Goal: Transaction & Acquisition: Book appointment/travel/reservation

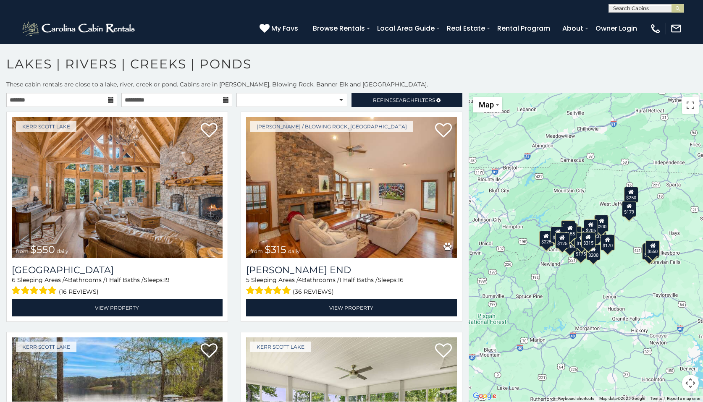
click at [98, 109] on div "**********" at bounding box center [234, 102] width 468 height 18
click at [98, 102] on input "text" at bounding box center [61, 100] width 111 height 14
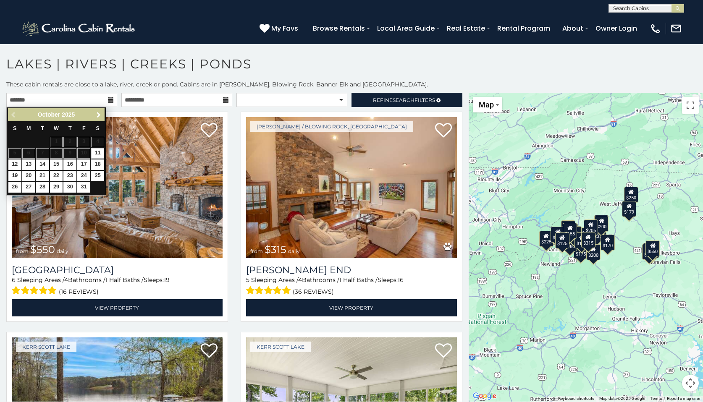
click at [100, 115] on span "Next" at bounding box center [98, 115] width 7 height 7
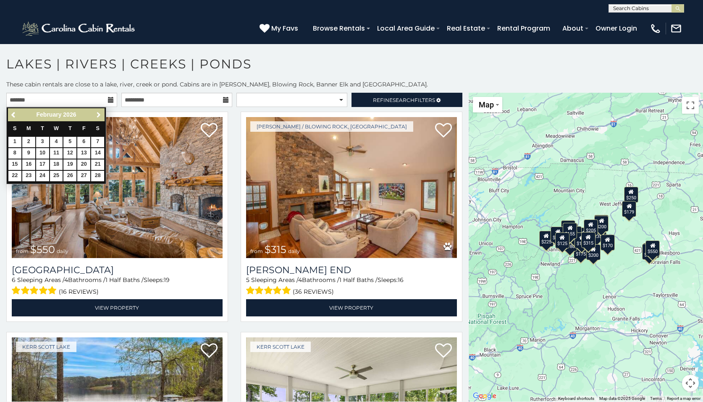
click at [100, 115] on span "Next" at bounding box center [98, 115] width 7 height 7
click at [27, 183] on link "30" at bounding box center [28, 187] width 13 height 10
type input "**********"
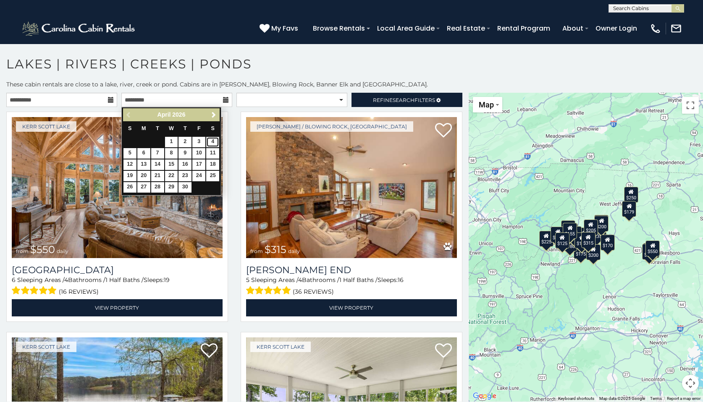
click at [209, 142] on link "4" at bounding box center [212, 142] width 13 height 10
type input "**********"
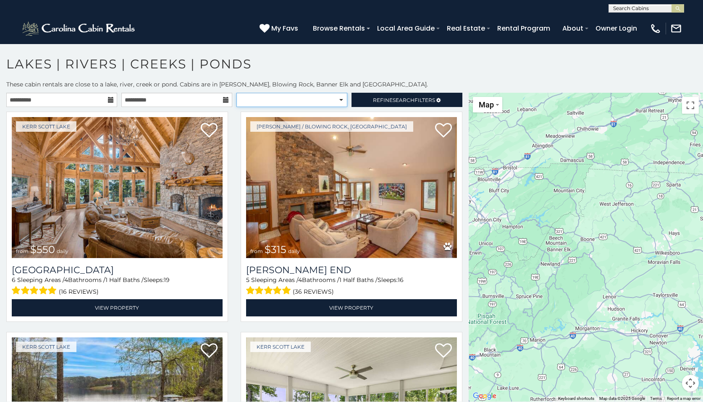
click at [310, 100] on select "**********" at bounding box center [291, 100] width 111 height 14
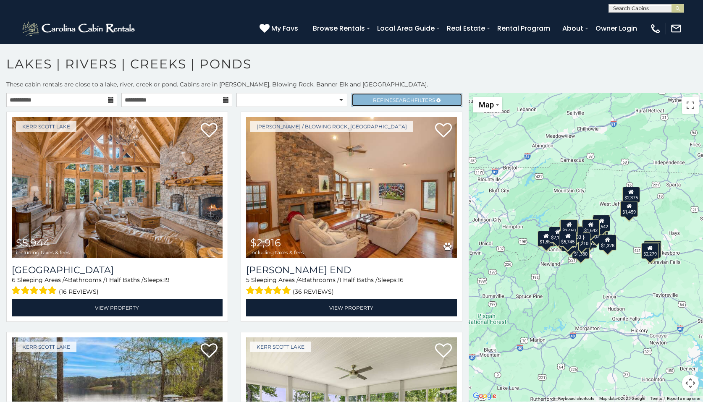
click at [359, 99] on link "Refine Search Filters" at bounding box center [406, 100] width 111 height 14
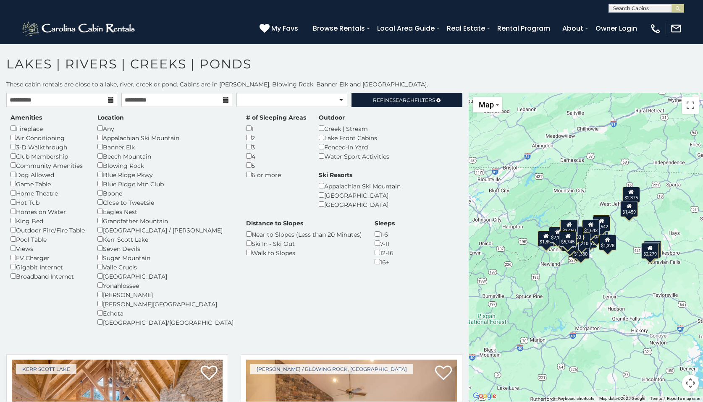
click at [548, 200] on div "$2,119 $2,279 $1,724 $2,081 $1,918 $2,650 $1,542 $1,855 $1,642 $1,459 $1,714 $2…" at bounding box center [585, 247] width 234 height 309
click at [278, 271] on div "Amenities Fireplace Air Conditioning 3-D Walkthrough Club Membership Community …" at bounding box center [234, 225] width 460 height 224
click at [532, 192] on div "$2,119 $2,279 $1,724 $2,081 $1,918 $2,650 $1,542 $1,855 $1,642 $1,459 $1,714 $2…" at bounding box center [585, 247] width 234 height 309
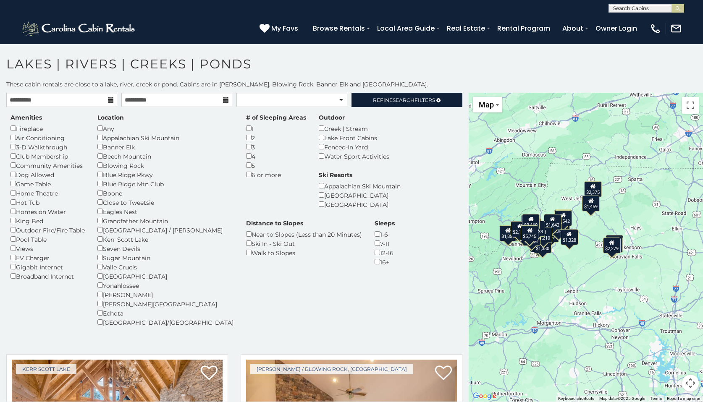
drag, startPoint x: 617, startPoint y: 272, endPoint x: 577, endPoint y: 266, distance: 40.7
click at [578, 266] on div "$2,119 $2,279 $1,724 $2,081 $1,918 $2,650 $1,542 $1,855 $1,642 $1,459 $1,714 $2…" at bounding box center [585, 247] width 234 height 309
click at [577, 266] on div "$2,119 $2,279 $1,724 $2,081 $1,918 $2,650 $1,542 $1,855 $1,642 $1,459 $1,714 $2…" at bounding box center [585, 247] width 234 height 309
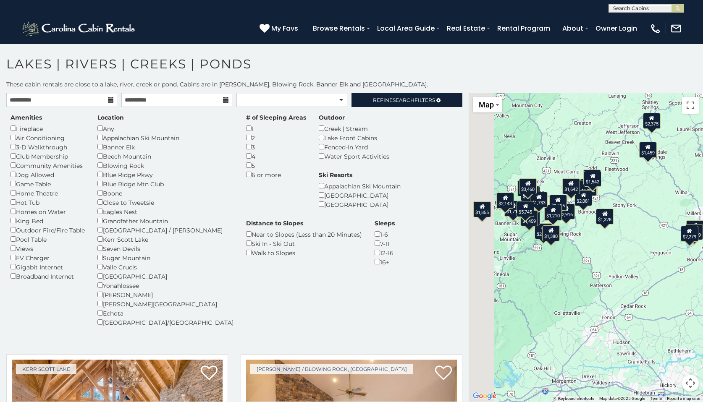
drag, startPoint x: 576, startPoint y: 254, endPoint x: 606, endPoint y: 257, distance: 30.0
click at [606, 257] on div "$2,119 $2,279 $1,724 $2,081 $1,918 $2,650 $1,542 $1,855 $1,642 $1,459 $1,714 $2…" at bounding box center [585, 247] width 234 height 309
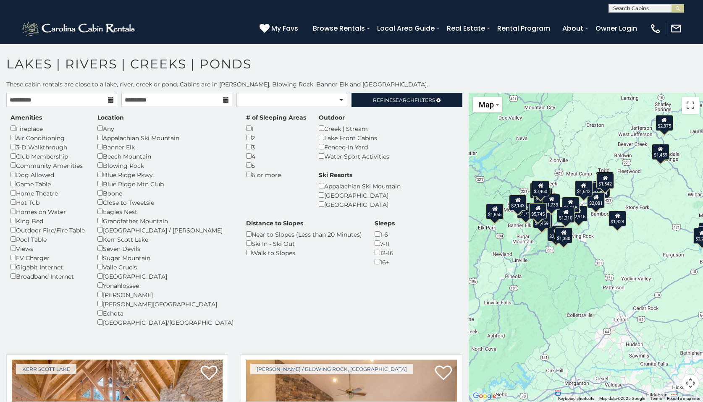
click at [596, 238] on div "$2,119 $2,279 $1,724 $2,081 $1,918 $2,650 $1,542 $1,855 $1,642 $1,459 $1,714 $2…" at bounding box center [585, 247] width 234 height 309
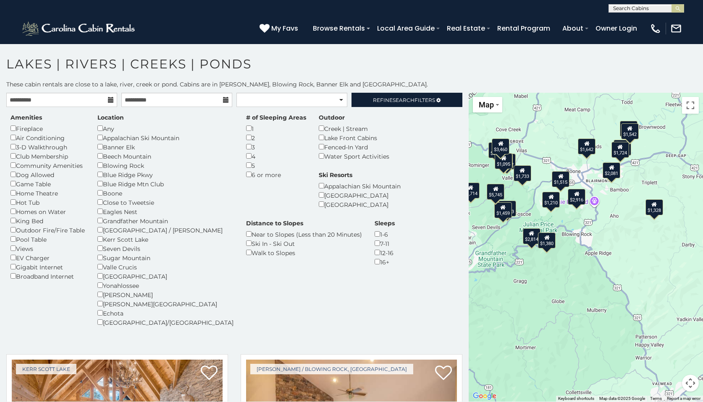
drag, startPoint x: 569, startPoint y: 246, endPoint x: 592, endPoint y: 246, distance: 22.7
click at [592, 246] on div "$2,119 $2,279 $1,724 $2,081 $1,918 $2,650 $1,542 $1,855 $1,642 $1,459 $1,714 $2…" at bounding box center [585, 247] width 234 height 309
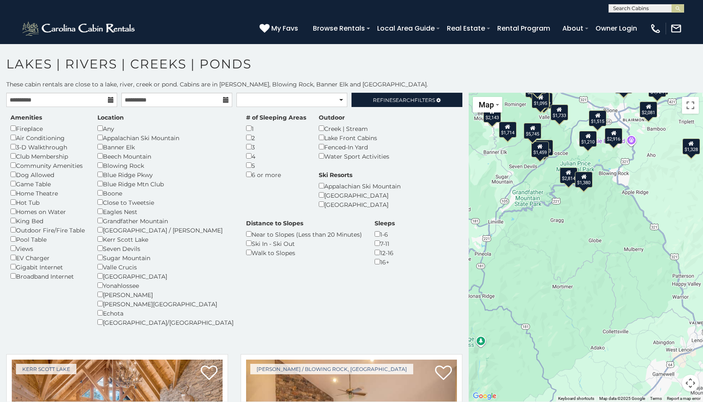
drag, startPoint x: 570, startPoint y: 278, endPoint x: 601, endPoint y: 216, distance: 69.1
click at [601, 216] on div "$2,119 $2,279 $1,724 $2,081 $1,918 $2,650 $1,542 $1,855 $1,642 $1,459 $1,714 $2…" at bounding box center [585, 247] width 234 height 309
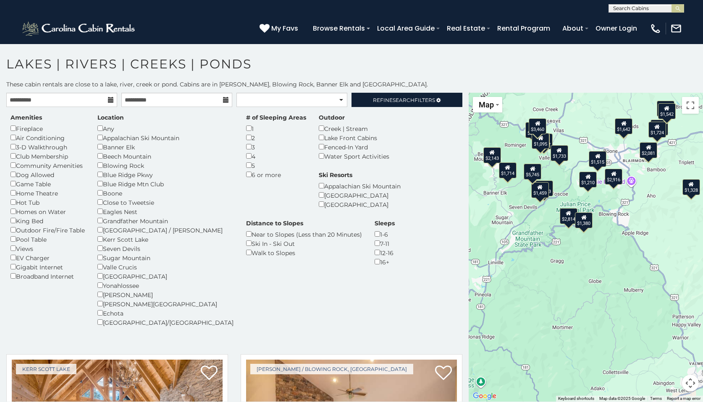
drag, startPoint x: 601, startPoint y: 216, endPoint x: 601, endPoint y: 258, distance: 42.0
click at [601, 258] on div "$2,119 $2,279 $1,724 $2,081 $1,918 $2,650 $1,542 $1,855 $1,642 $1,459 $1,714 $2…" at bounding box center [585, 247] width 234 height 309
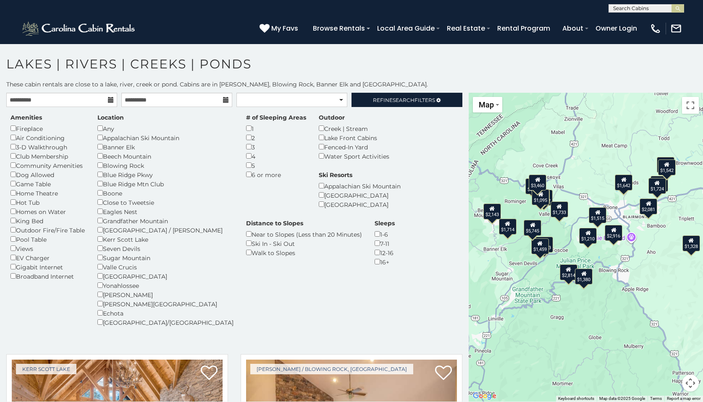
drag, startPoint x: 614, startPoint y: 240, endPoint x: 614, endPoint y: 288, distance: 48.3
click at [614, 288] on div "$2,119 $2,279 $1,724 $2,081 $1,918 $2,650 $1,542 $1,855 $1,642 $1,459 $1,714 $2…" at bounding box center [585, 247] width 234 height 309
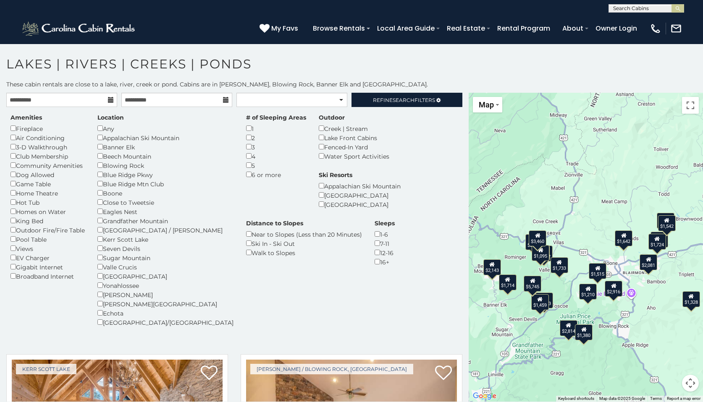
drag, startPoint x: 586, startPoint y: 181, endPoint x: 586, endPoint y: 235, distance: 53.7
click at [586, 235] on div "$2,119 $2,279 $1,724 $2,081 $1,918 $2,650 $1,542 $1,855 $1,642 $1,459 $1,714 $2…" at bounding box center [585, 247] width 234 height 309
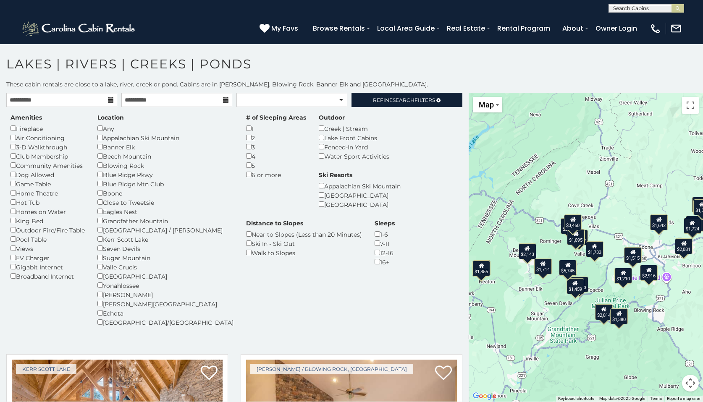
drag, startPoint x: 593, startPoint y: 220, endPoint x: 627, endPoint y: 203, distance: 38.9
click at [628, 203] on div "$2,119 $2,279 $1,724 $2,081 $1,918 $2,650 $1,542 $1,855 $1,642 $1,459 $1,714 $2…" at bounding box center [585, 247] width 234 height 309
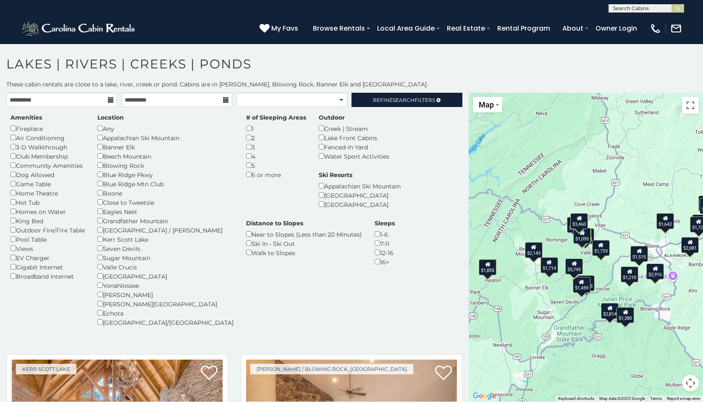
click at [627, 203] on div "$2,119 $2,279 $1,724 $2,081 $1,918 $2,650 $1,542 $1,855 $1,642 $1,459 $1,714 $2…" at bounding box center [585, 247] width 234 height 309
drag, startPoint x: 517, startPoint y: 333, endPoint x: 530, endPoint y: 304, distance: 31.0
click at [530, 304] on div "$2,119 $2,279 $1,724 $2,081 $1,918 $2,650 $1,542 $1,855 $1,642 $1,459 $1,714 $2…" at bounding box center [585, 247] width 234 height 309
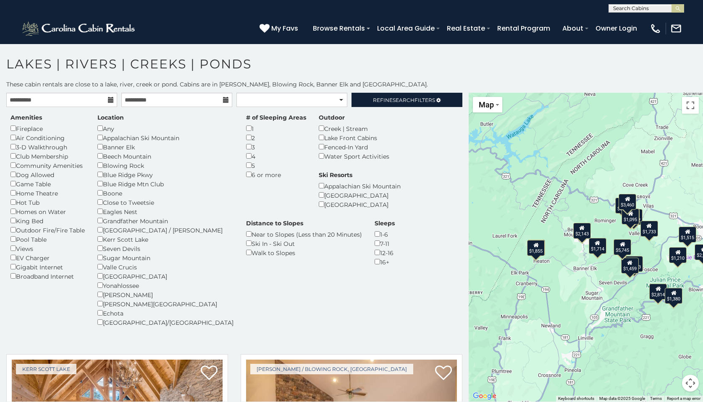
drag, startPoint x: 534, startPoint y: 324, endPoint x: 583, endPoint y: 305, distance: 52.0
click at [583, 305] on div "$2,119 $2,279 $1,724 $2,081 $1,918 $2,650 $1,542 $1,855 $1,642 $1,459 $1,714 $2…" at bounding box center [585, 247] width 234 height 309
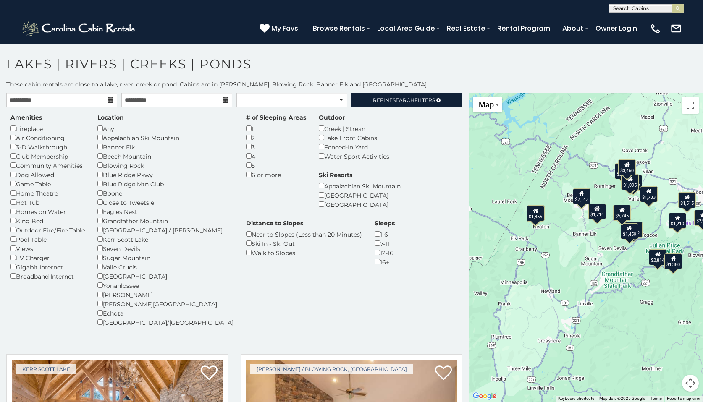
drag, startPoint x: 580, startPoint y: 301, endPoint x: 579, endPoint y: 279, distance: 21.8
click at [579, 279] on div "$2,119 $2,279 $1,724 $2,081 $1,918 $2,650 $1,542 $1,855 $1,642 $1,459 $1,714 $2…" at bounding box center [585, 247] width 234 height 309
click at [625, 233] on div "$1,459" at bounding box center [629, 231] width 18 height 16
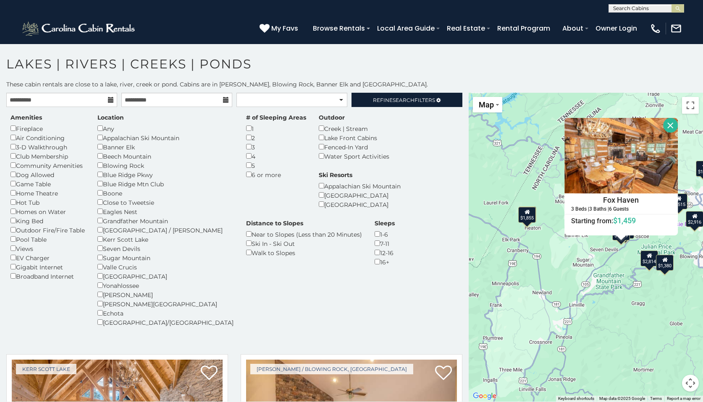
click at [639, 324] on div "$2,119 $2,279 $1,724 $2,081 $1,918 $2,650 $1,542 $1,855 $1,642 $1,459 $1,714 $2…" at bounding box center [585, 247] width 234 height 309
click at [557, 268] on div "$2,119 $2,279 $1,724 $2,081 $1,918 $2,650 $1,542 $1,855 $1,642 $1,459 $1,714 $2…" at bounding box center [585, 247] width 234 height 309
click at [671, 124] on button "Close" at bounding box center [670, 125] width 15 height 15
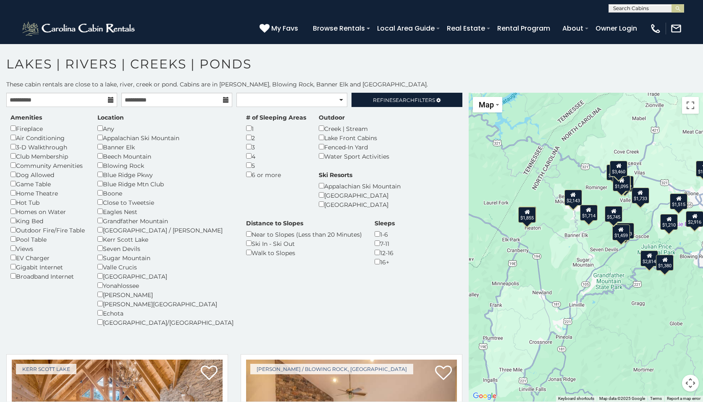
click at [631, 230] on div "$1,523" at bounding box center [625, 231] width 18 height 16
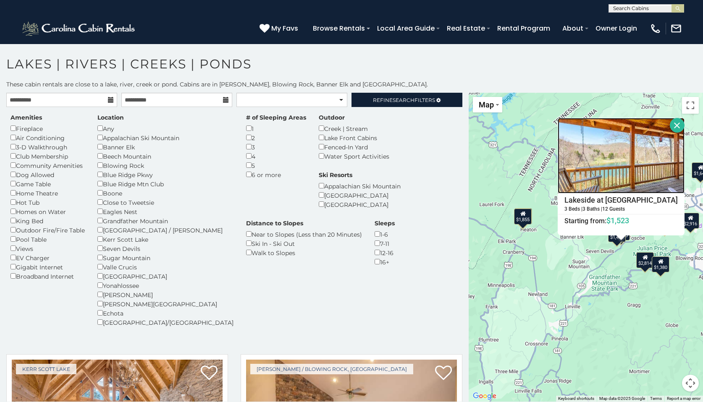
click at [611, 168] on img at bounding box center [620, 156] width 127 height 76
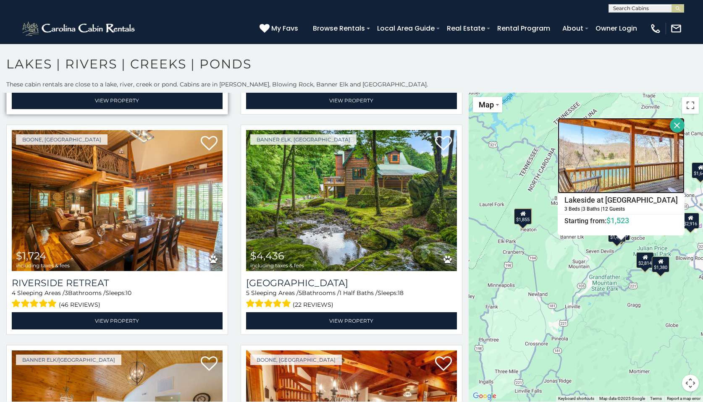
scroll to position [675, 0]
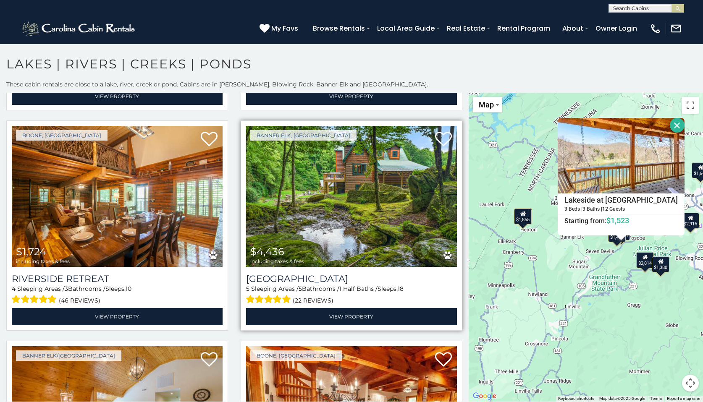
click at [326, 164] on img at bounding box center [351, 196] width 211 height 141
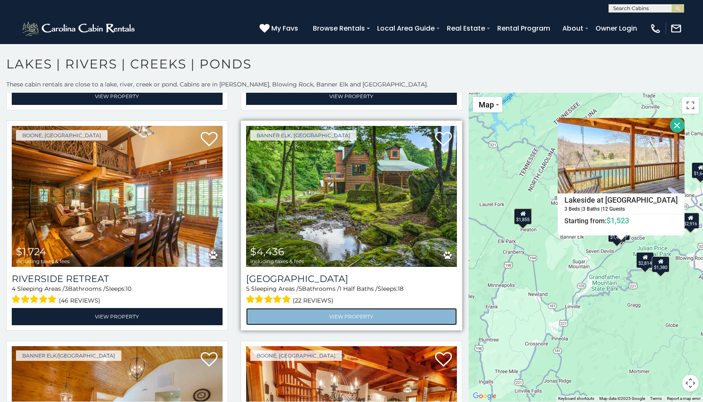
click at [377, 315] on link "View Property" at bounding box center [351, 316] width 211 height 17
click at [358, 319] on link "View Property" at bounding box center [351, 316] width 211 height 17
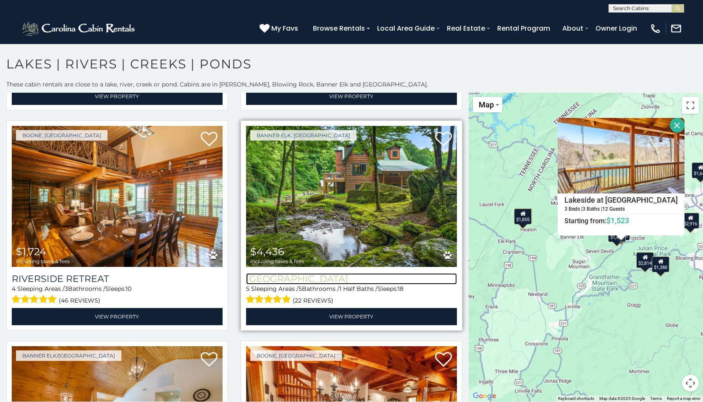
click at [303, 280] on h3 "Eagle Ridge Falls" at bounding box center [351, 278] width 211 height 11
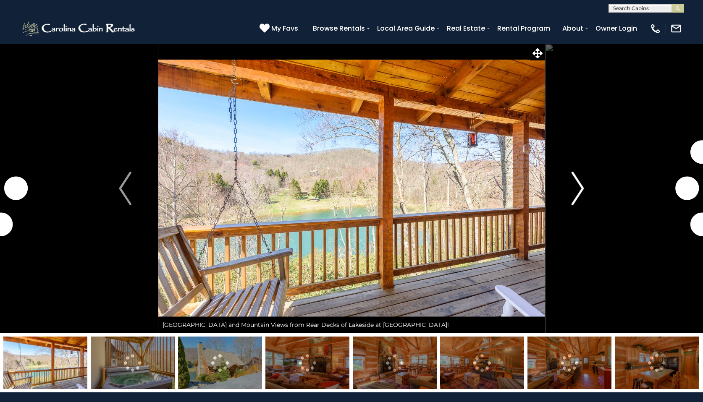
click at [576, 185] on img "Next" at bounding box center [577, 189] width 13 height 34
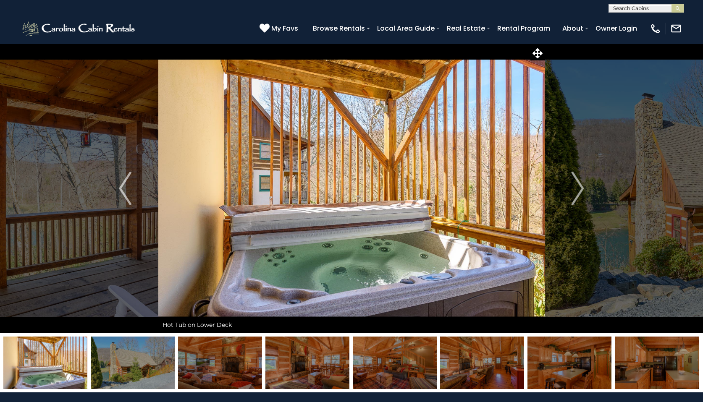
click at [583, 191] on img "Next" at bounding box center [577, 189] width 13 height 34
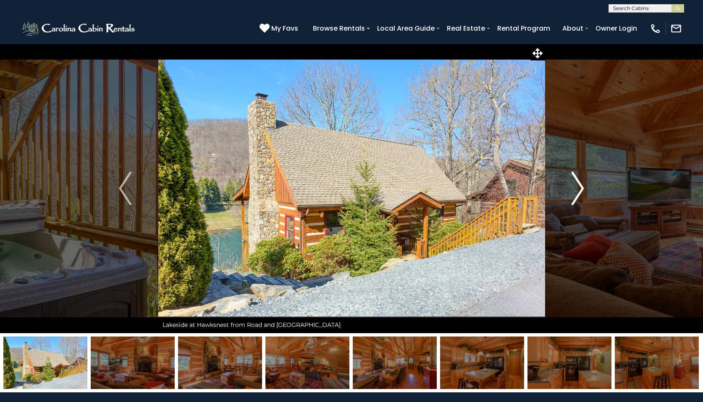
click at [573, 189] on img "Next" at bounding box center [577, 189] width 13 height 34
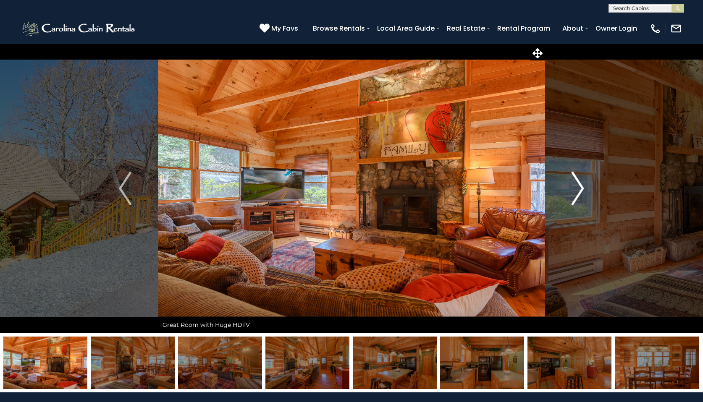
click at [573, 189] on img "Next" at bounding box center [577, 189] width 13 height 34
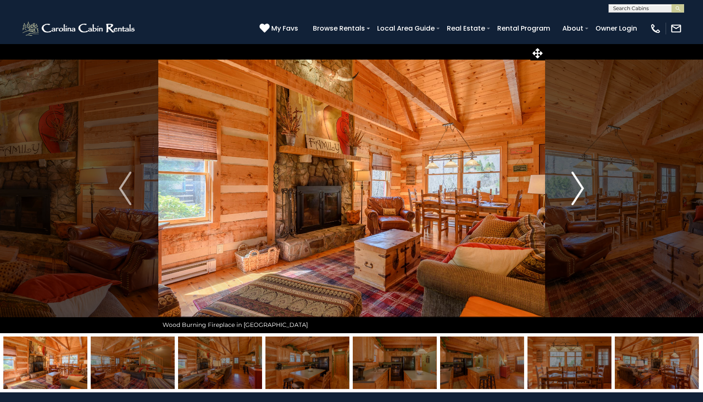
click at [573, 189] on img "Next" at bounding box center [577, 189] width 13 height 34
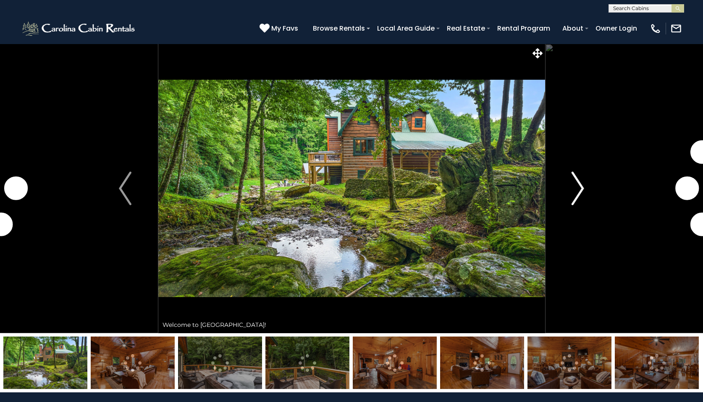
click at [573, 184] on img "Next" at bounding box center [577, 189] width 13 height 34
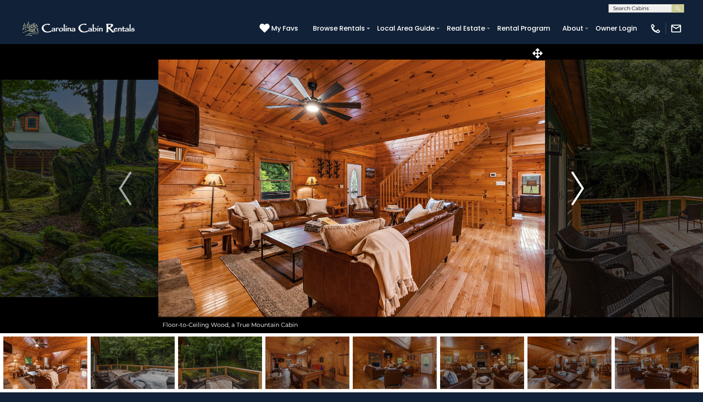
click at [573, 184] on img "Next" at bounding box center [577, 189] width 13 height 34
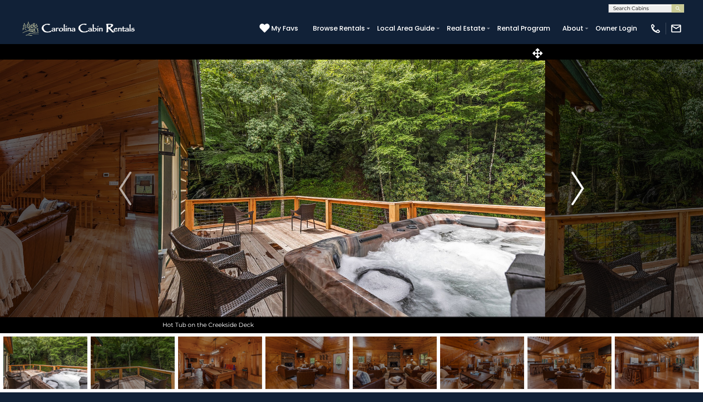
click at [573, 184] on img "Next" at bounding box center [577, 189] width 13 height 34
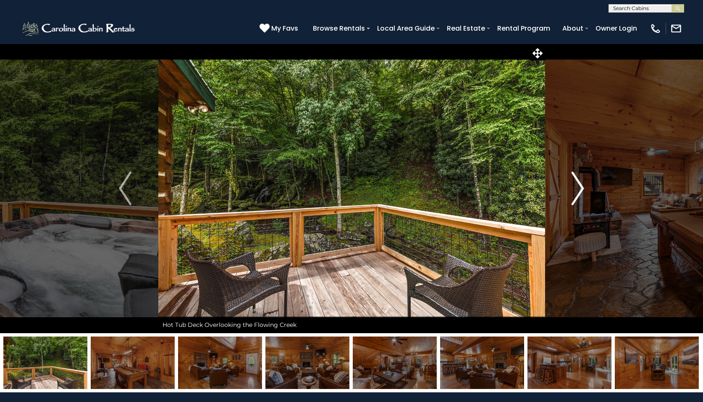
click at [573, 184] on img "Next" at bounding box center [577, 189] width 13 height 34
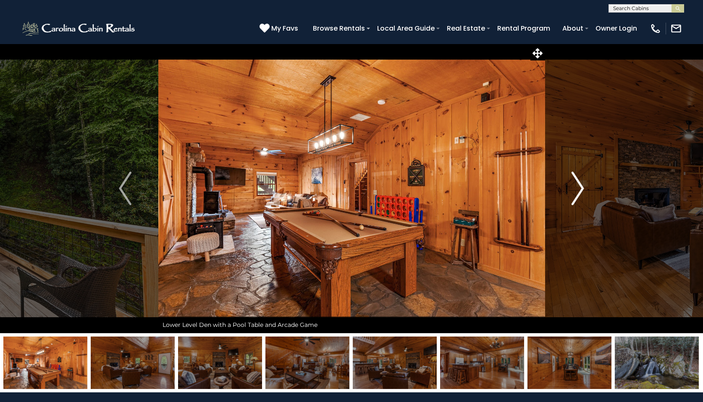
click at [573, 184] on img "Next" at bounding box center [577, 189] width 13 height 34
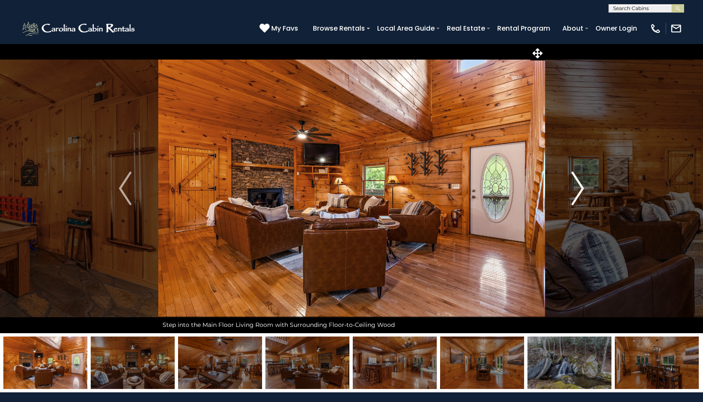
click at [573, 184] on img "Next" at bounding box center [577, 189] width 13 height 34
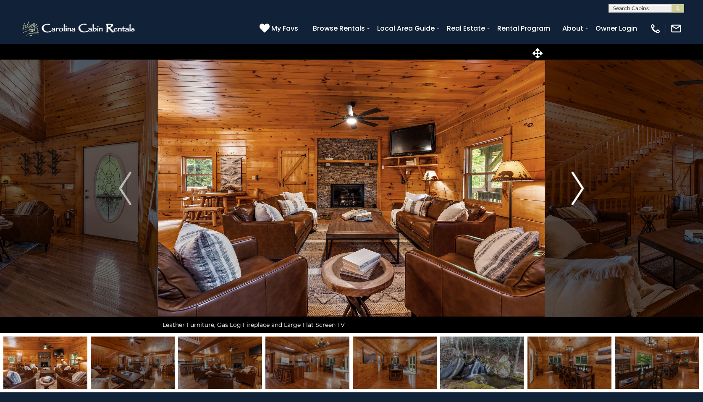
click at [573, 184] on img "Next" at bounding box center [577, 189] width 13 height 34
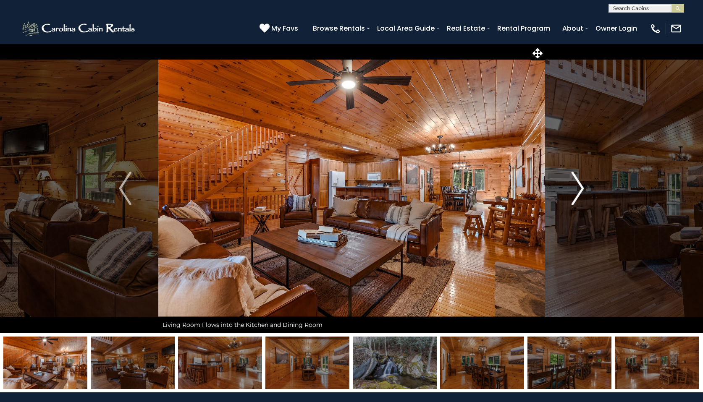
click at [573, 184] on img "Next" at bounding box center [577, 189] width 13 height 34
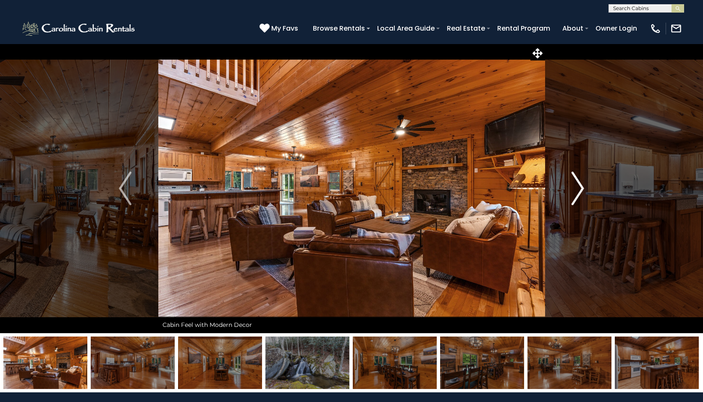
click at [573, 184] on img "Next" at bounding box center [577, 189] width 13 height 34
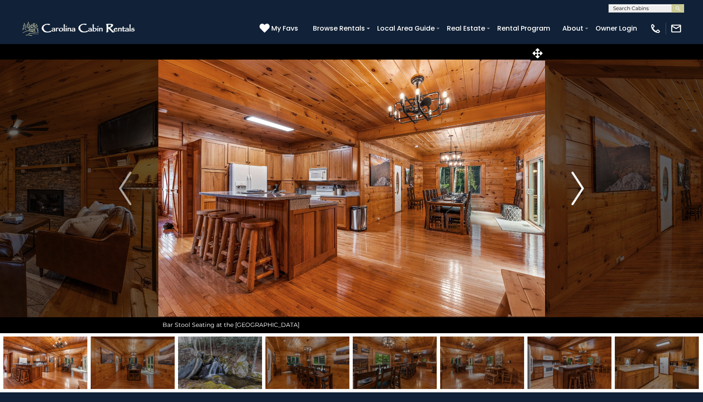
click at [573, 184] on img "Next" at bounding box center [577, 189] width 13 height 34
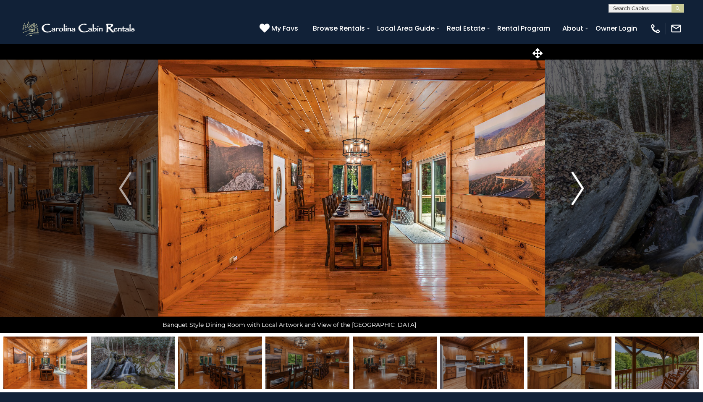
click at [573, 184] on img "Next" at bounding box center [577, 189] width 13 height 34
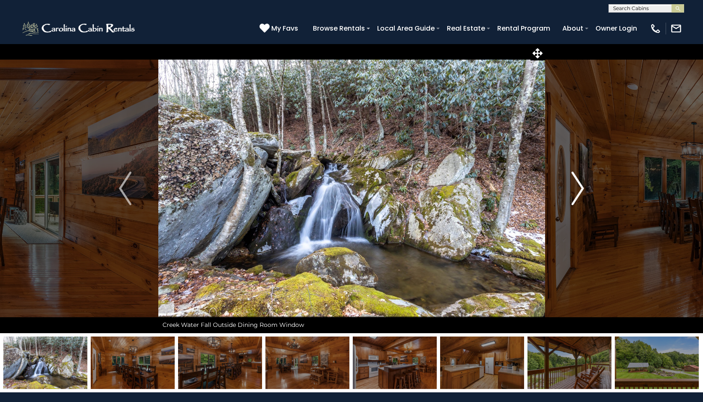
click at [573, 184] on img "Next" at bounding box center [577, 189] width 13 height 34
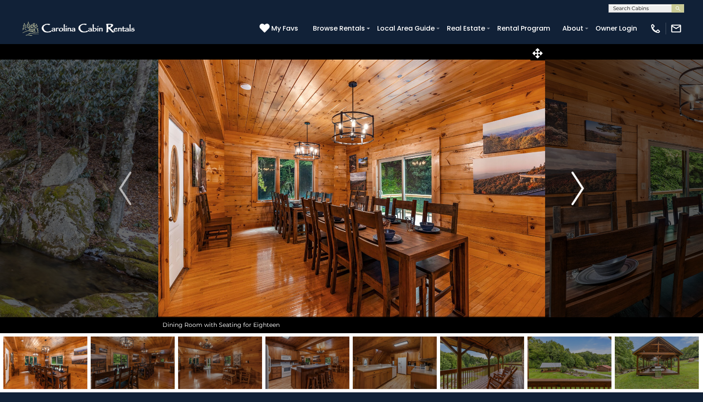
click at [573, 184] on img "Next" at bounding box center [577, 189] width 13 height 34
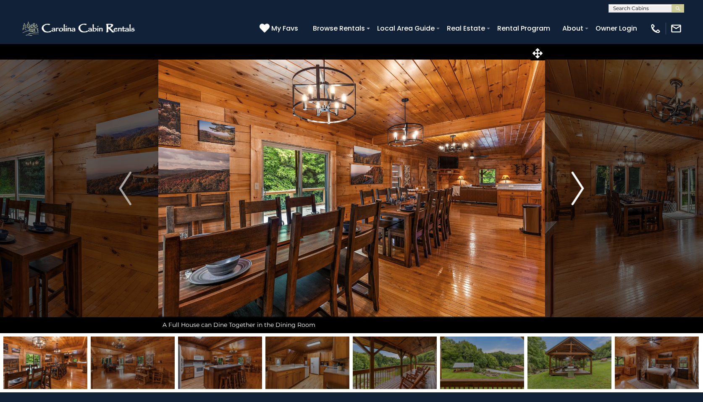
click at [573, 184] on img "Next" at bounding box center [577, 189] width 13 height 34
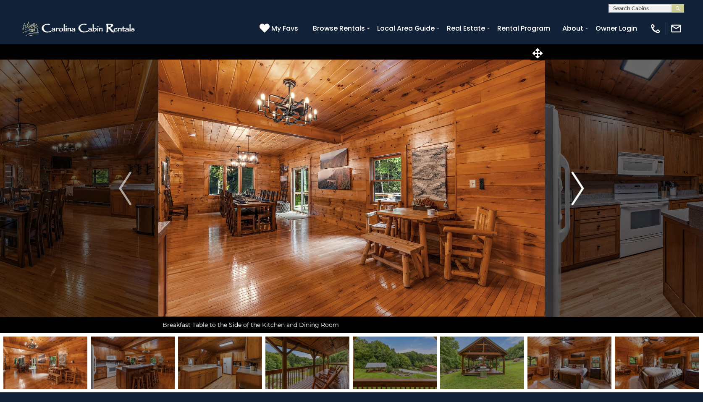
click at [573, 184] on img "Next" at bounding box center [577, 189] width 13 height 34
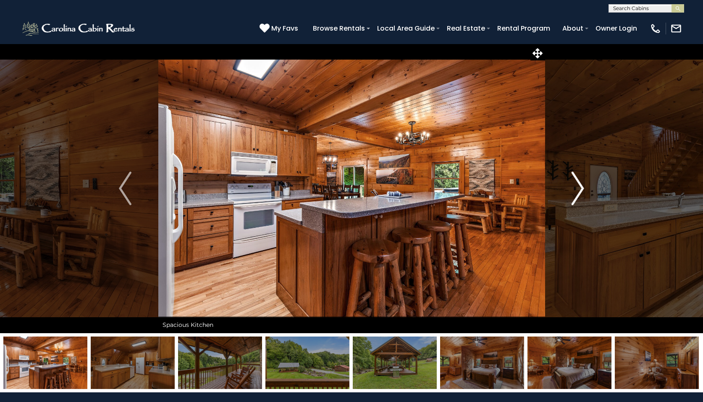
click at [573, 184] on img "Next" at bounding box center [577, 189] width 13 height 34
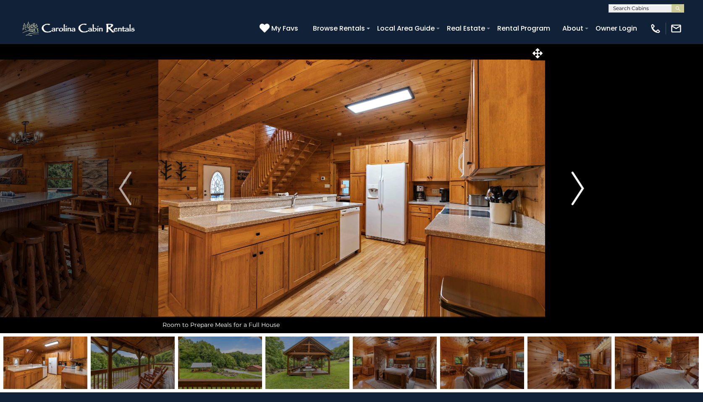
click at [573, 184] on img "Next" at bounding box center [577, 189] width 13 height 34
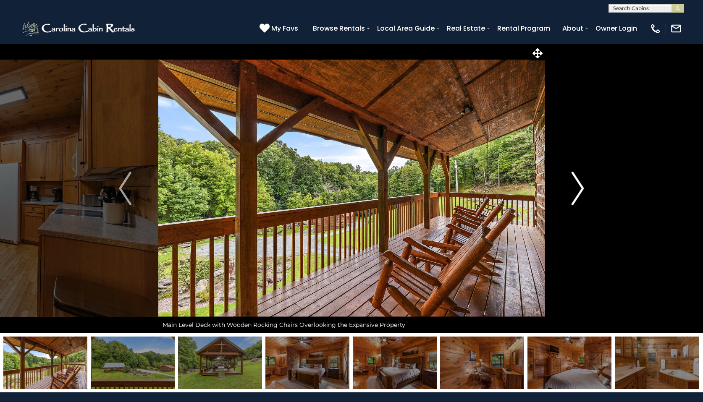
click at [573, 184] on img "Next" at bounding box center [577, 189] width 13 height 34
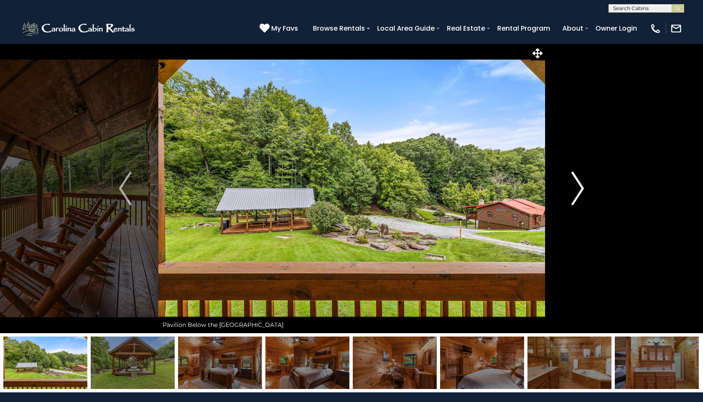
click at [573, 184] on img "Next" at bounding box center [577, 189] width 13 height 34
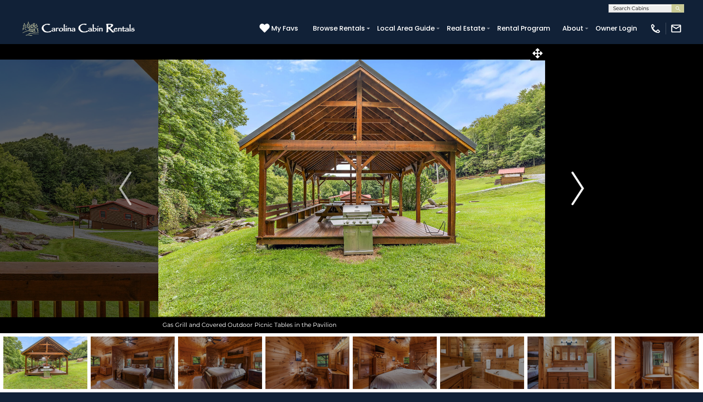
click at [573, 184] on img "Next" at bounding box center [577, 189] width 13 height 34
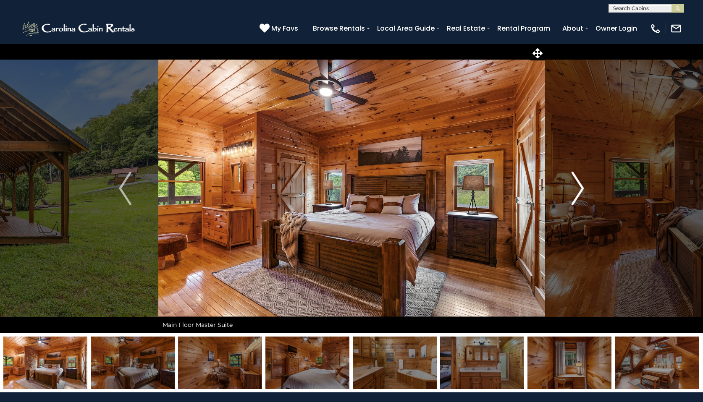
click at [573, 184] on img "Next" at bounding box center [577, 189] width 13 height 34
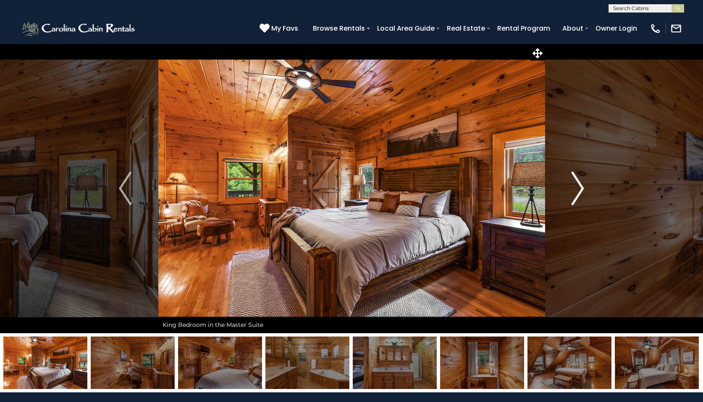
click at [573, 184] on img "Next" at bounding box center [577, 189] width 13 height 34
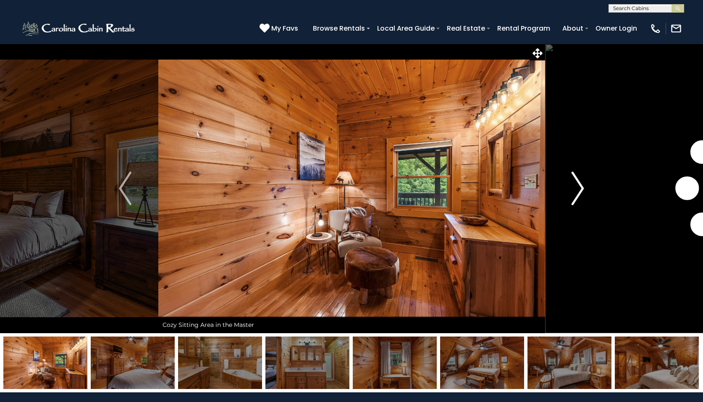
click at [573, 184] on img "Next" at bounding box center [577, 189] width 13 height 34
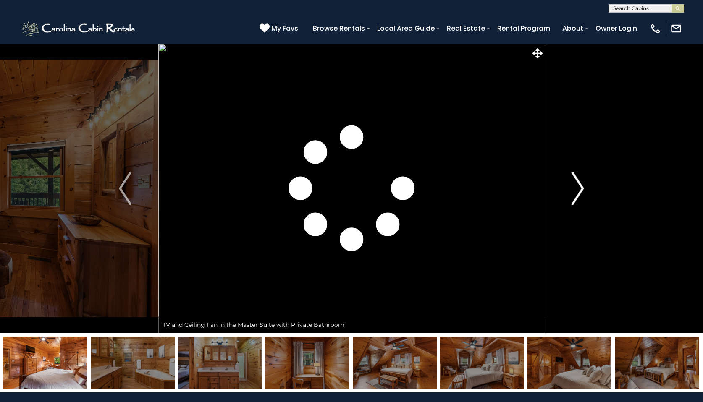
click at [573, 184] on img "Next" at bounding box center [577, 189] width 13 height 34
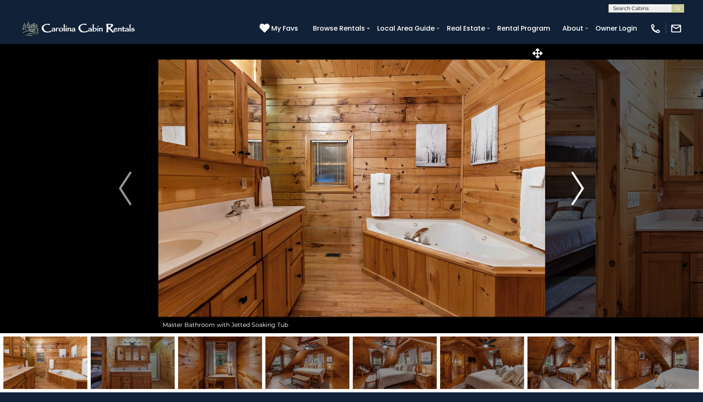
click at [573, 184] on img "Next" at bounding box center [577, 189] width 13 height 34
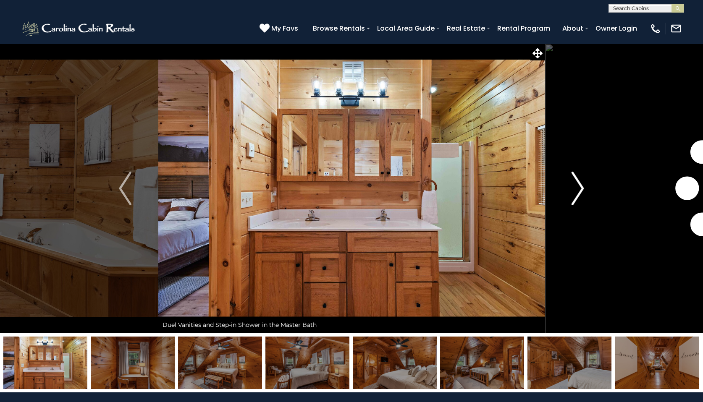
click at [573, 184] on img "Next" at bounding box center [577, 189] width 13 height 34
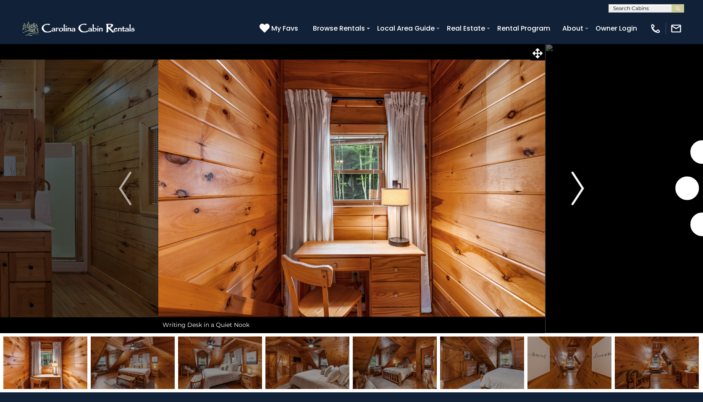
click at [573, 184] on img "Next" at bounding box center [577, 189] width 13 height 34
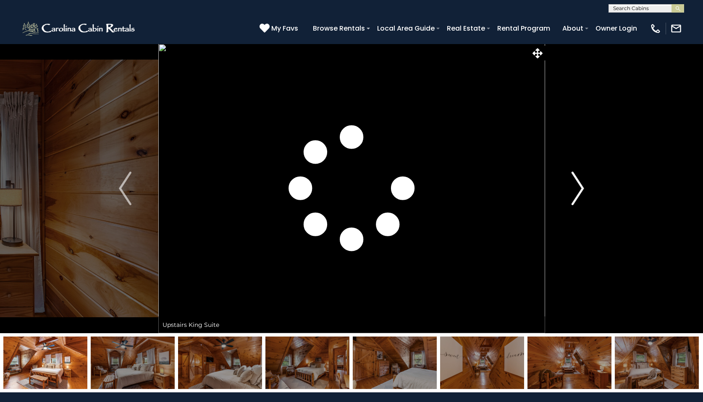
click at [573, 184] on img "Next" at bounding box center [577, 189] width 13 height 34
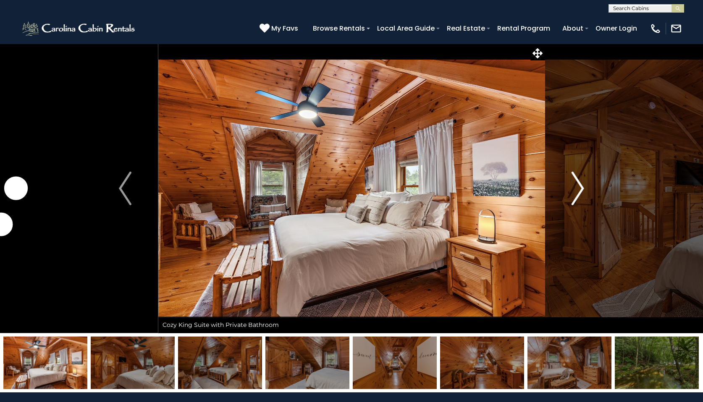
click at [573, 184] on img "Next" at bounding box center [577, 189] width 13 height 34
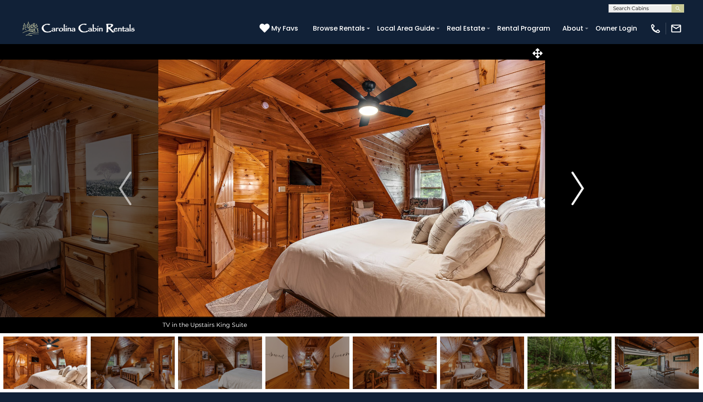
click at [573, 184] on img "Next" at bounding box center [577, 189] width 13 height 34
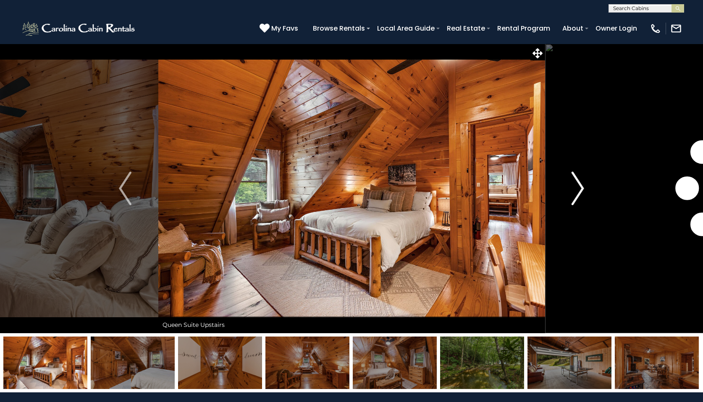
click at [573, 184] on img "Next" at bounding box center [577, 189] width 13 height 34
